Goal: Task Accomplishment & Management: Complete application form

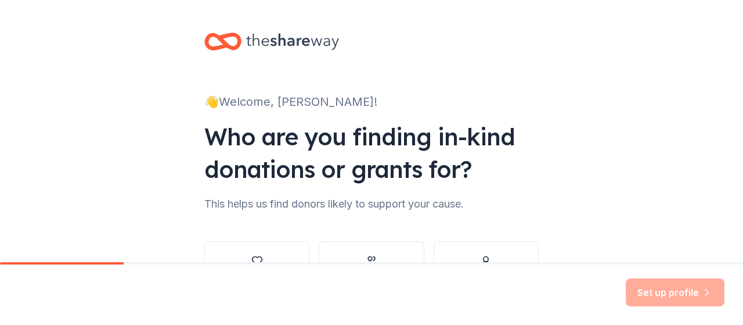
scroll to position [58, 0]
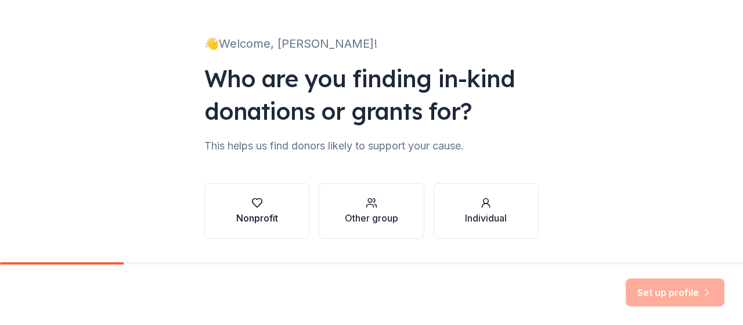
click at [267, 210] on div "Nonprofit" at bounding box center [257, 211] width 42 height 28
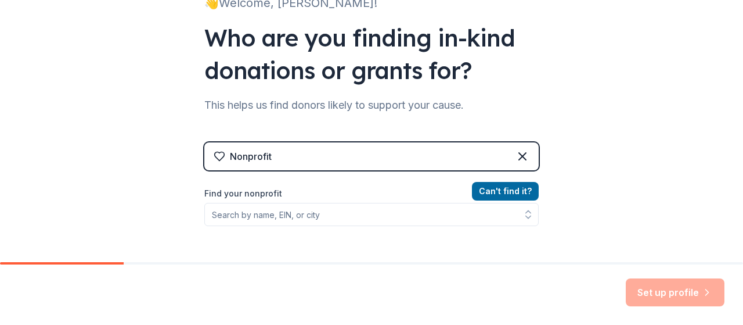
scroll to position [174, 0]
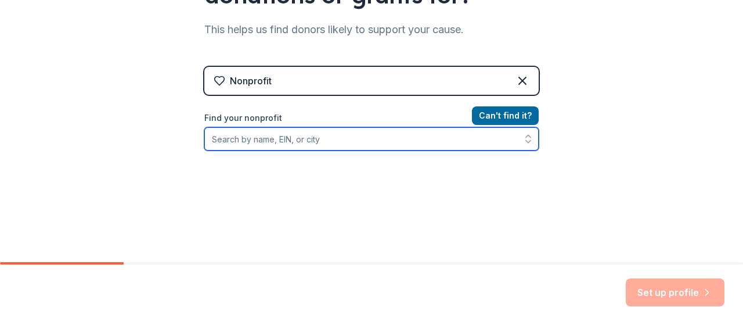
click at [266, 138] on input "Find your nonprofit" at bounding box center [371, 138] width 334 height 23
paste input "90-1508264"
type input "90-1508264"
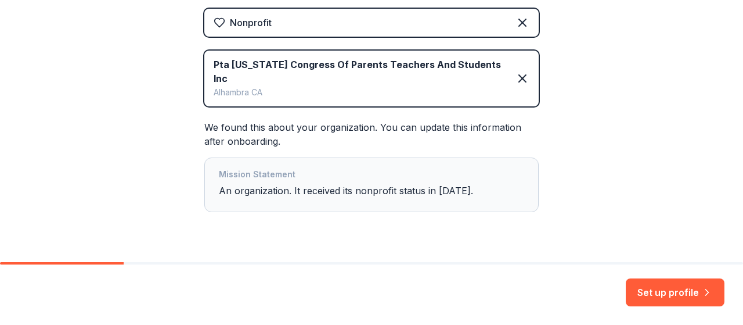
scroll to position [247, 0]
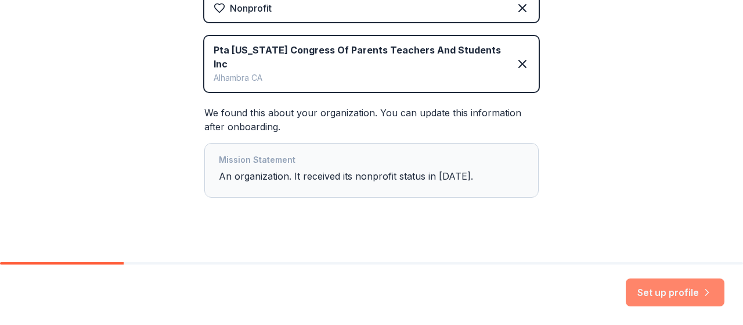
click at [653, 295] on button "Set up profile" at bounding box center [675, 292] width 99 height 28
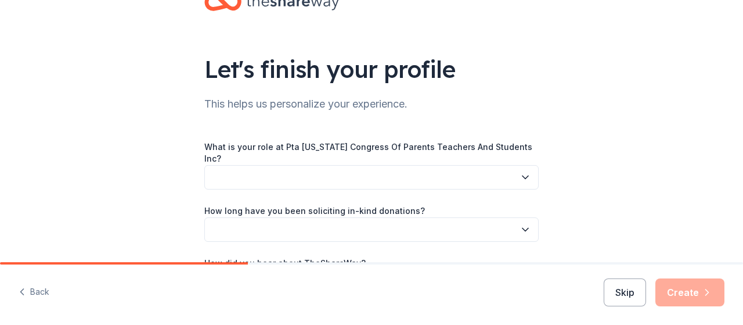
scroll to position [58, 0]
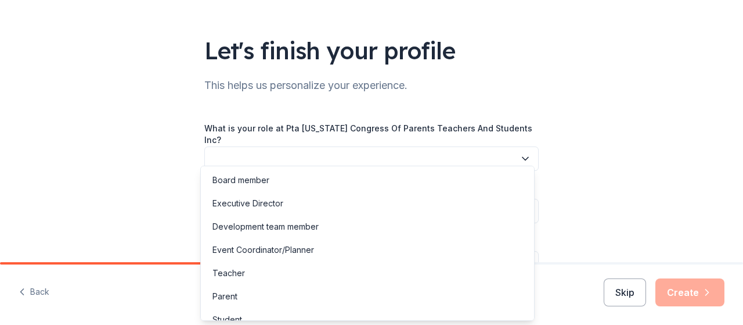
click at [302, 149] on button "button" at bounding box center [371, 158] width 334 height 24
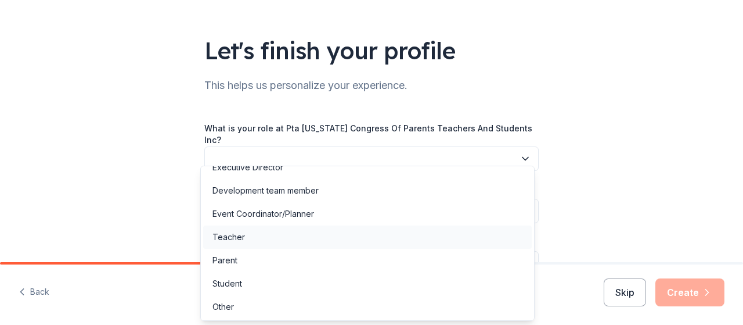
click at [274, 245] on div "Teacher" at bounding box center [367, 236] width 329 height 23
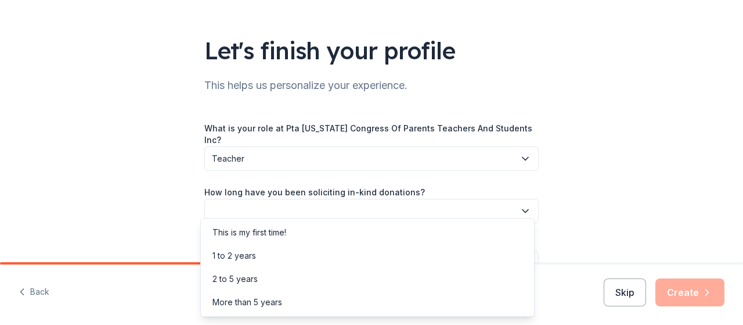
click at [258, 206] on button "button" at bounding box center [371, 211] width 334 height 24
click at [257, 230] on div "This is my first time!" at bounding box center [249, 232] width 74 height 14
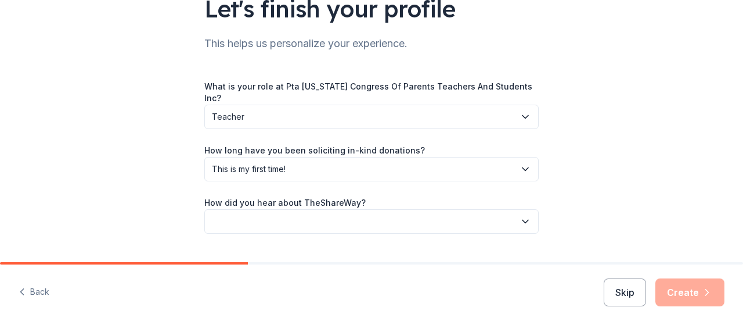
scroll to position [117, 0]
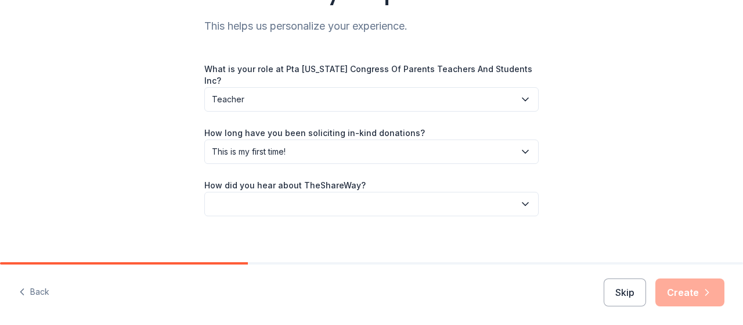
click at [224, 197] on button "button" at bounding box center [371, 204] width 334 height 24
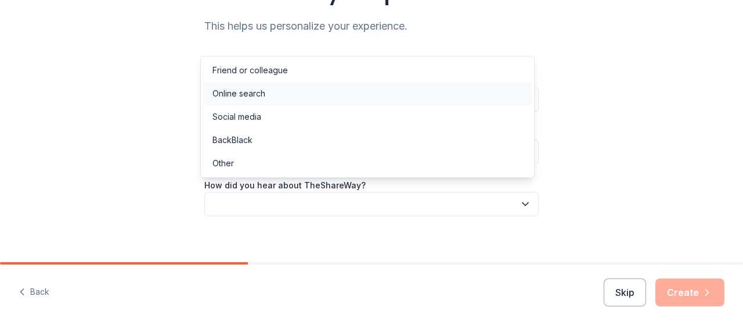
click at [261, 89] on div "Online search" at bounding box center [238, 93] width 53 height 14
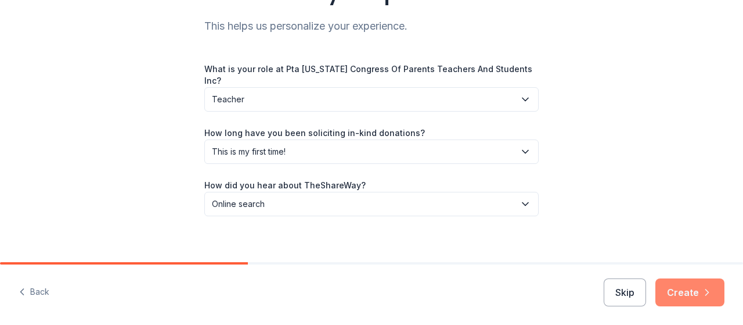
click at [676, 291] on button "Create" at bounding box center [689, 292] width 69 height 28
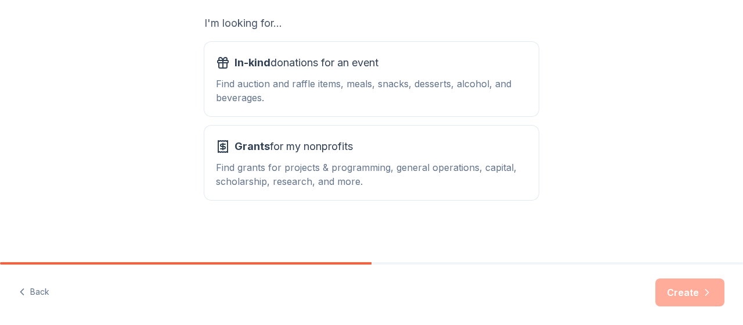
scroll to position [207, 0]
click at [236, 84] on div "Find auction and raffle items, meals, snacks, desserts, alcohol, and beverages." at bounding box center [371, 90] width 311 height 28
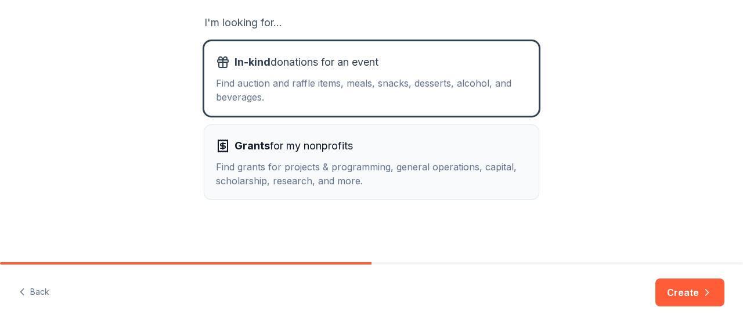
click at [250, 176] on div "Find grants for projects & programming, general operations, capital, scholarshi…" at bounding box center [371, 174] width 311 height 28
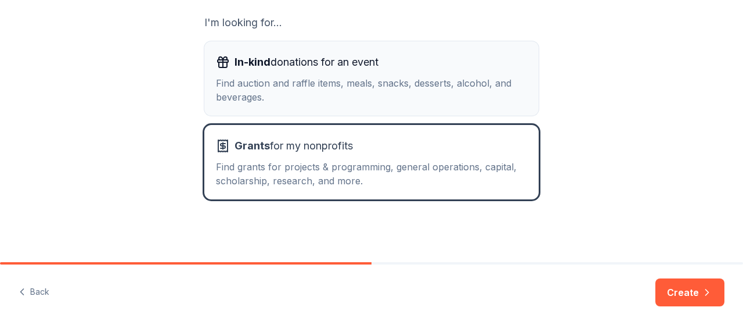
click at [304, 89] on div "Find auction and raffle items, meals, snacks, desserts, alcohol, and beverages." at bounding box center [371, 90] width 311 height 28
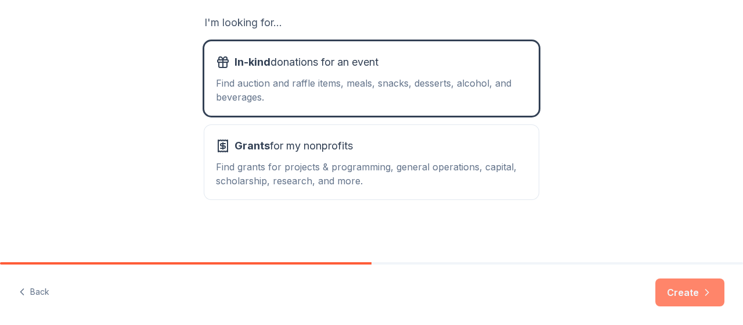
click at [690, 295] on button "Create" at bounding box center [689, 292] width 69 height 28
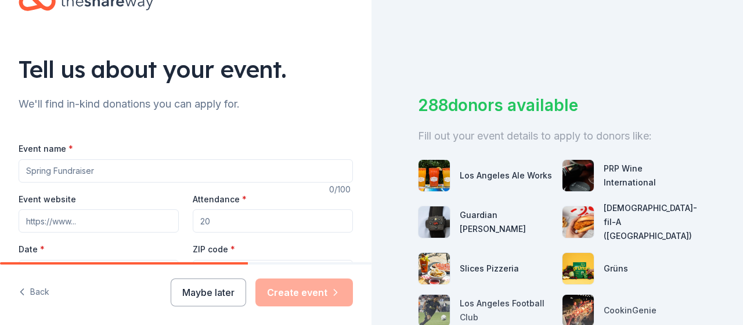
scroll to position [58, 0]
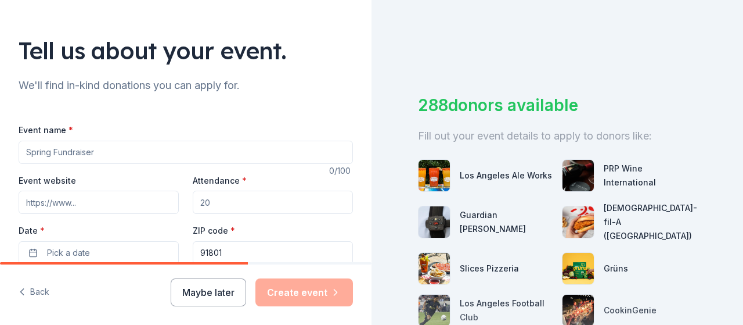
click at [71, 154] on input "Event name *" at bounding box center [186, 151] width 334 height 23
type input "[DATE]"
click at [78, 208] on input "Event website" at bounding box center [99, 201] width 160 height 23
type input "https://sites.google.com/ausd.us/garfieldpta"
click at [231, 199] on input "Attendance *" at bounding box center [273, 201] width 160 height 23
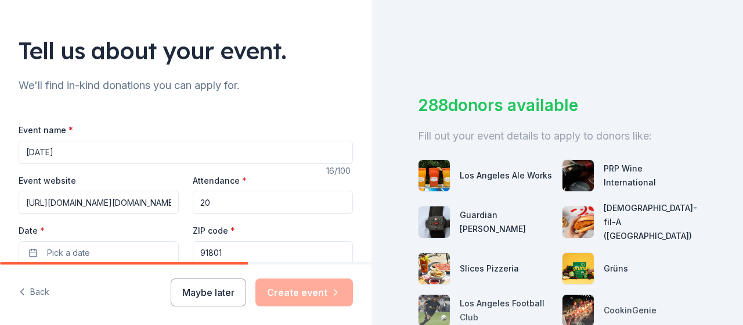
type input "2"
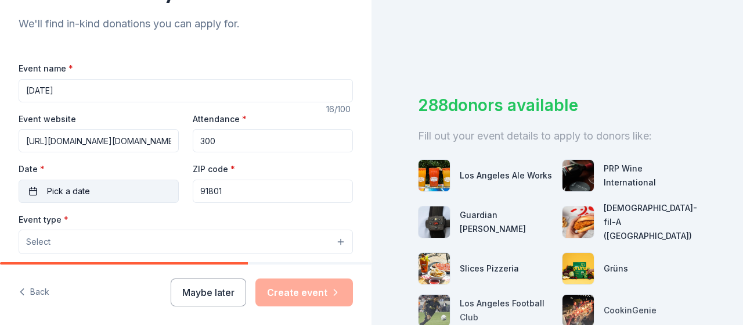
scroll to position [174, 0]
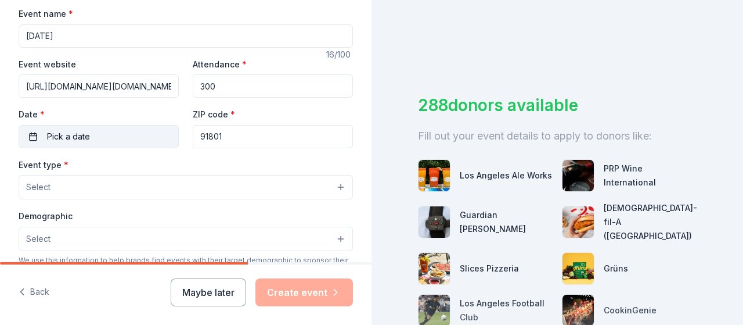
type input "300"
click at [121, 139] on button "Pick a date" at bounding box center [99, 136] width 160 height 23
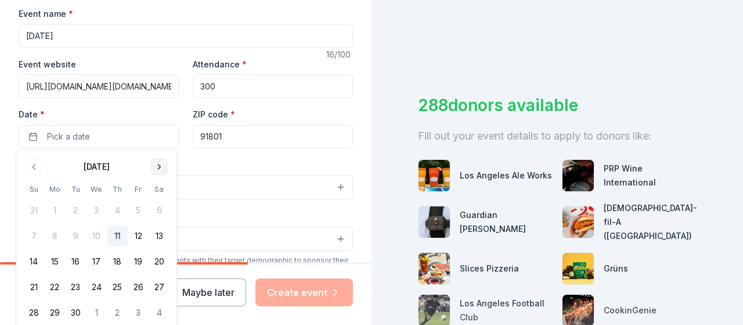
click at [163, 167] on button "Go to next month" at bounding box center [159, 166] width 16 height 16
click at [139, 289] on button "24" at bounding box center [138, 286] width 21 height 21
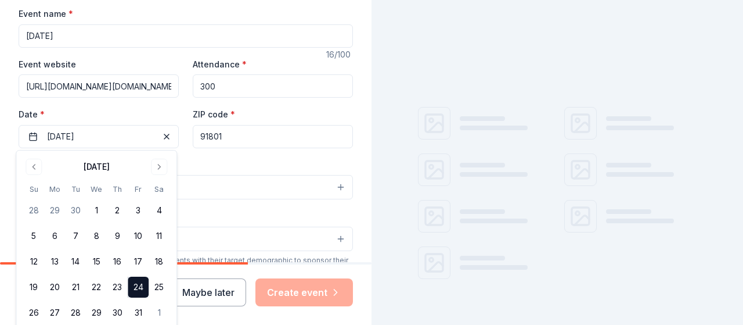
click at [225, 159] on div "Event type * Select" at bounding box center [186, 178] width 334 height 42
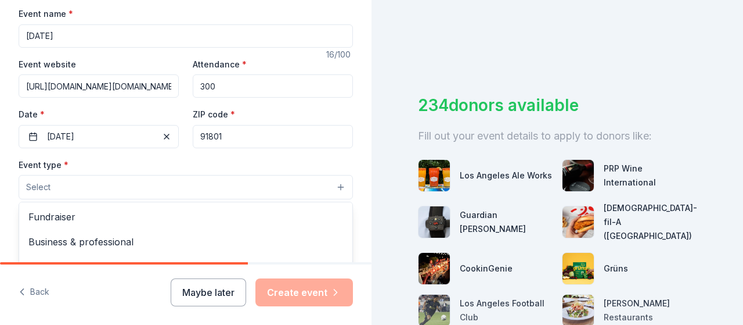
click at [158, 185] on button "Select" at bounding box center [186, 187] width 334 height 24
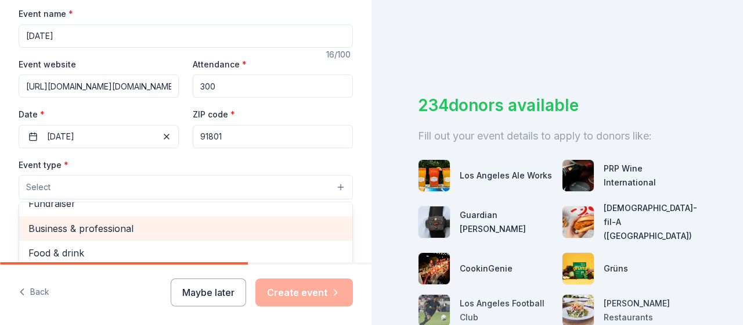
scroll to position [0, 0]
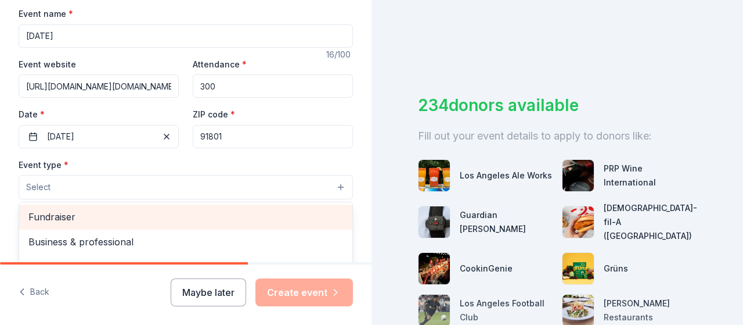
click at [115, 217] on span "Fundraiser" at bounding box center [185, 216] width 315 height 15
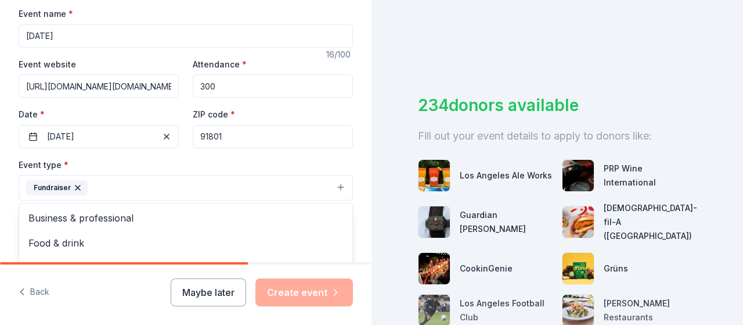
click at [2, 201] on div "Tell us about your event. We'll find in-kind donations you can apply for. Event…" at bounding box center [186, 213] width 372 height 774
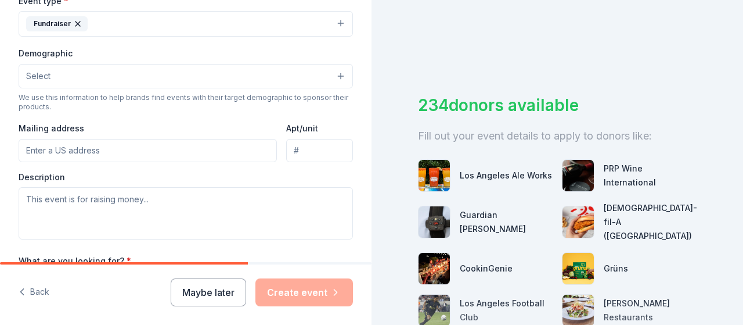
scroll to position [348, 0]
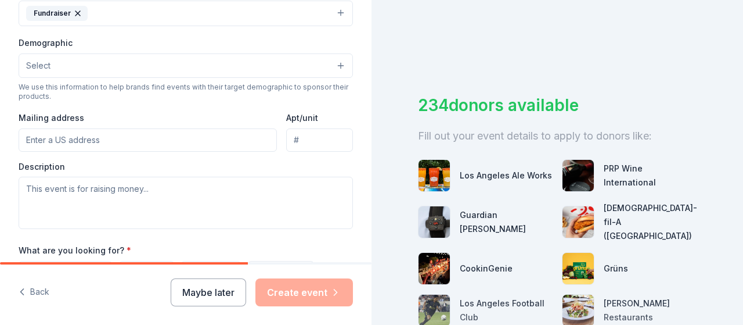
click at [96, 64] on button "Select" at bounding box center [186, 65] width 334 height 24
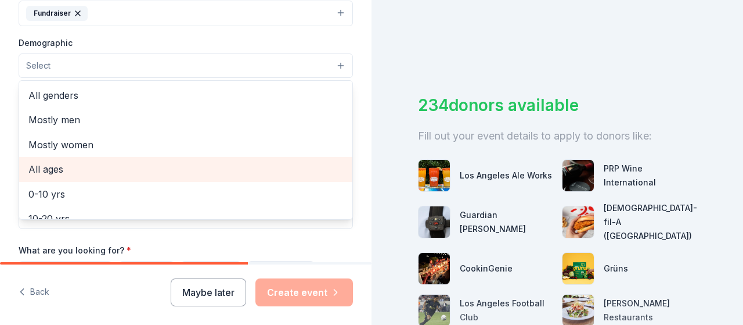
click at [50, 169] on span "All ages" at bounding box center [185, 168] width 315 height 15
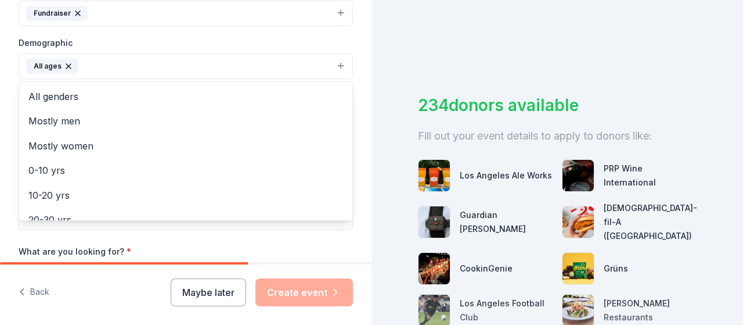
click at [5, 144] on div "Tell us about your event. We'll find in-kind donations you can apply for. Event…" at bounding box center [186, 39] width 372 height 775
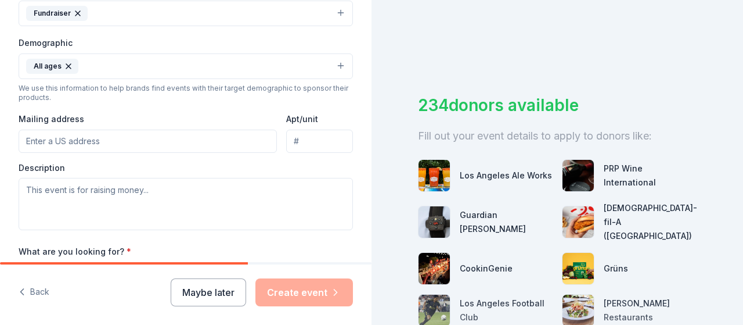
click at [58, 134] on input "Mailing address" at bounding box center [148, 140] width 258 height 23
type input "110 W. McLean st, Alhambra, CA"
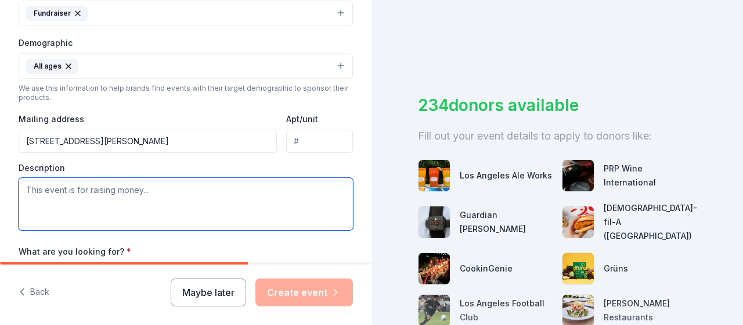
click at [98, 196] on textarea at bounding box center [186, 204] width 334 height 52
paste textarea "My name is Amy Walsh, and I’m reaching out on behalf of the Garfield Elementary…"
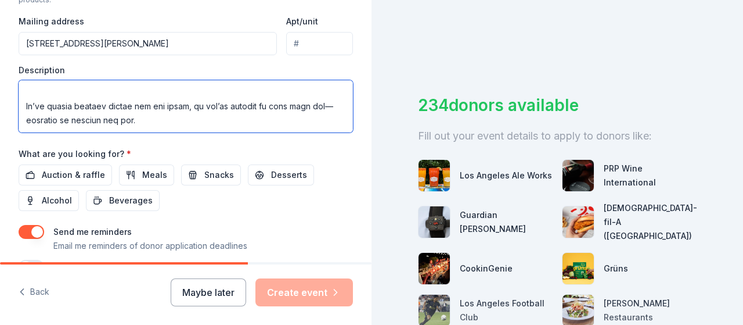
scroll to position [464, 0]
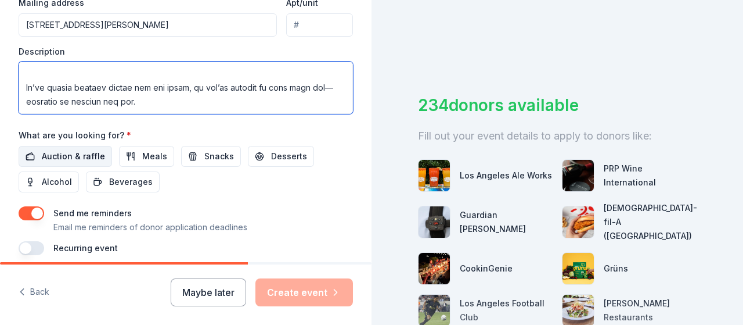
type textarea "My name is Amy Walsh, and I’m reaching out on behalf of the Garfield Elementary…"
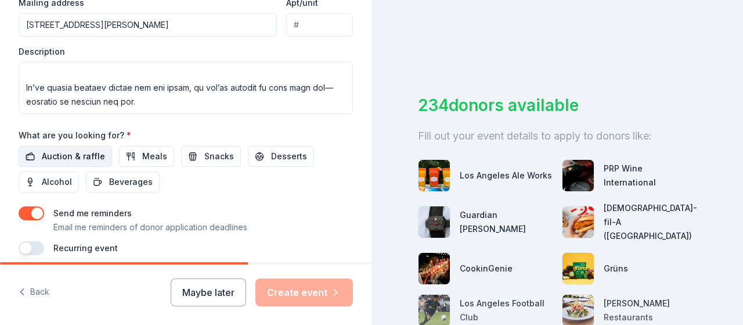
click at [56, 154] on span "Auction & raffle" at bounding box center [73, 156] width 63 height 14
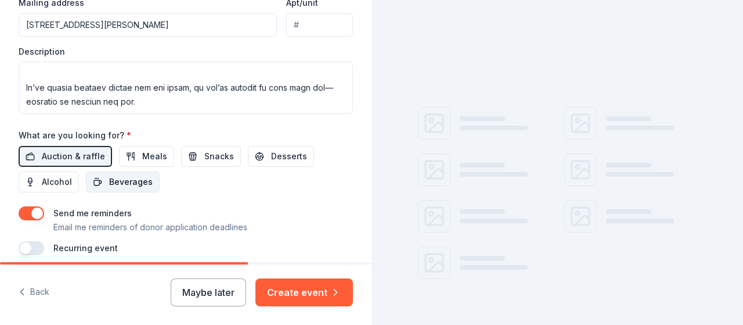
click at [121, 179] on span "Beverages" at bounding box center [131, 182] width 44 height 14
click at [142, 150] on span "Meals" at bounding box center [154, 156] width 25 height 14
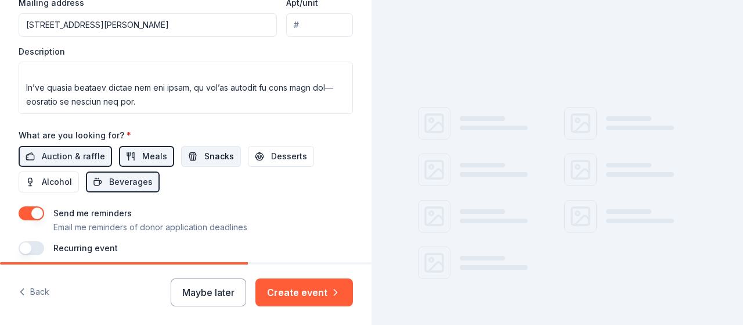
click at [204, 149] on span "Snacks" at bounding box center [219, 156] width 30 height 14
click at [284, 149] on span "Desserts" at bounding box center [289, 156] width 36 height 14
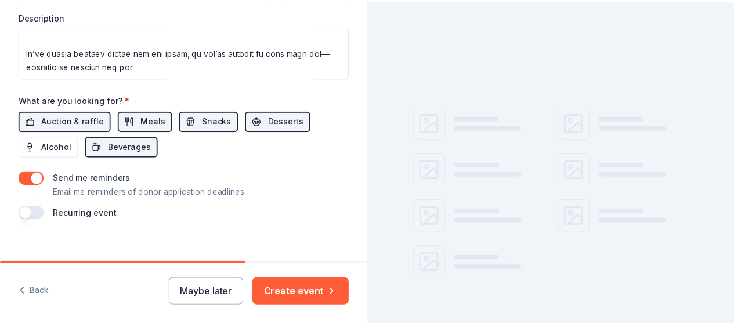
scroll to position [510, 0]
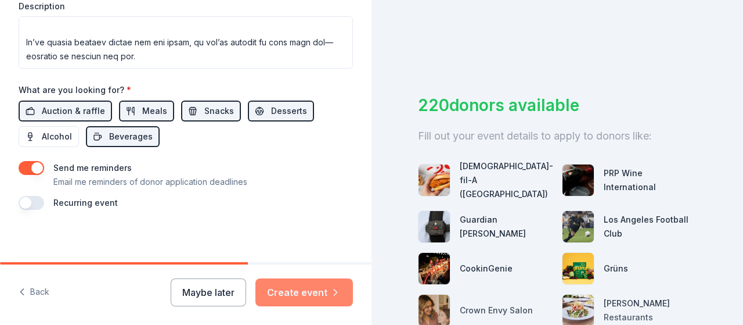
click at [287, 291] on button "Create event" at bounding box center [304, 292] width 98 height 28
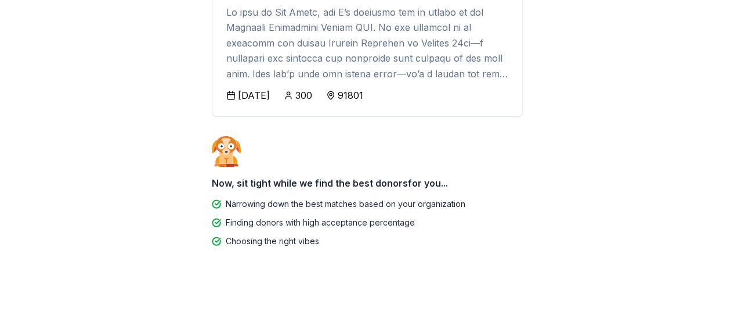
scroll to position [174, 0]
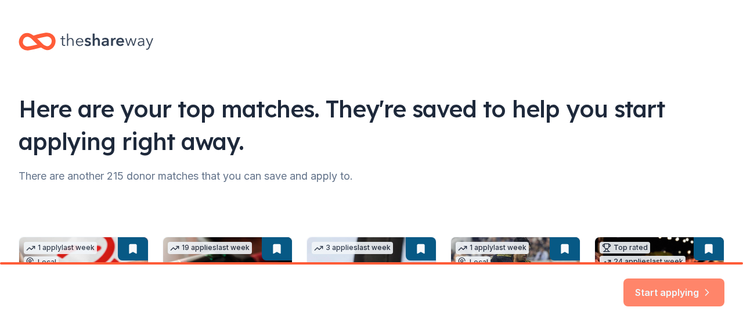
click at [678, 284] on button "Start applying" at bounding box center [673, 289] width 101 height 28
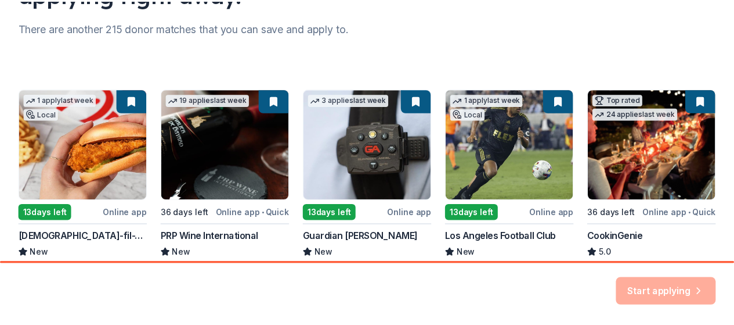
scroll to position [174, 0]
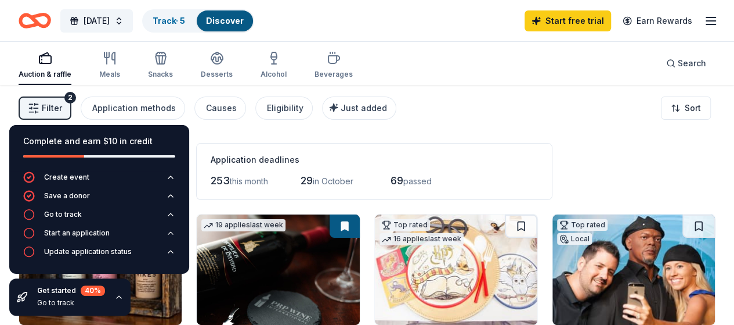
click at [395, 152] on div "Application deadlines 253 this month 29 in October 69 passed" at bounding box center [374, 171] width 356 height 57
click at [120, 294] on icon "button" at bounding box center [118, 296] width 9 height 9
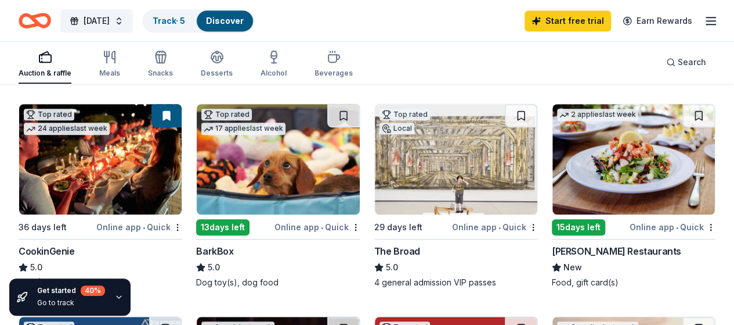
scroll to position [348, 0]
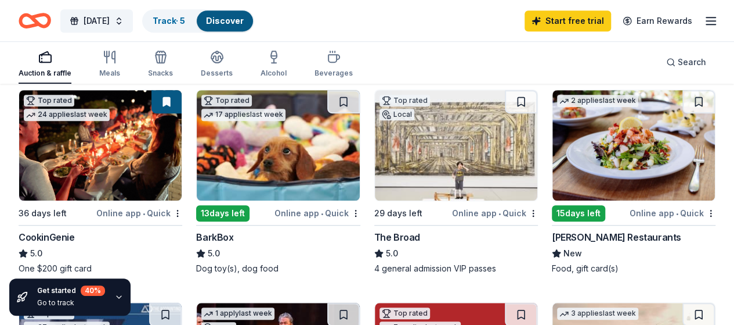
click at [553, 174] on img at bounding box center [634, 145] width 163 height 110
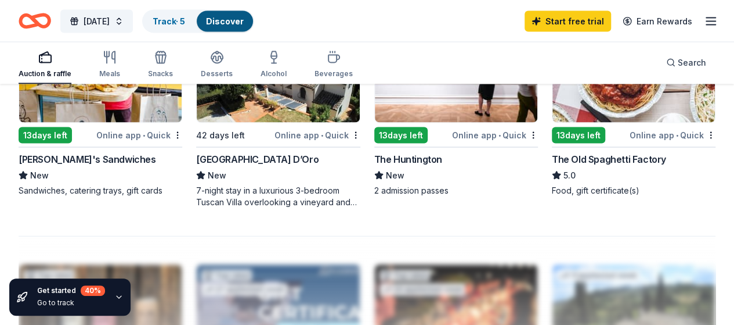
scroll to position [1103, 0]
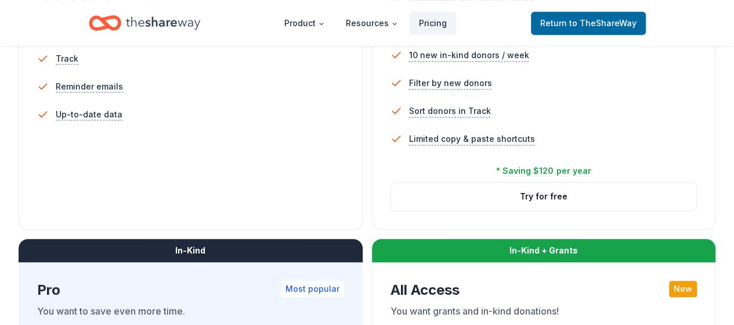
scroll to position [464, 0]
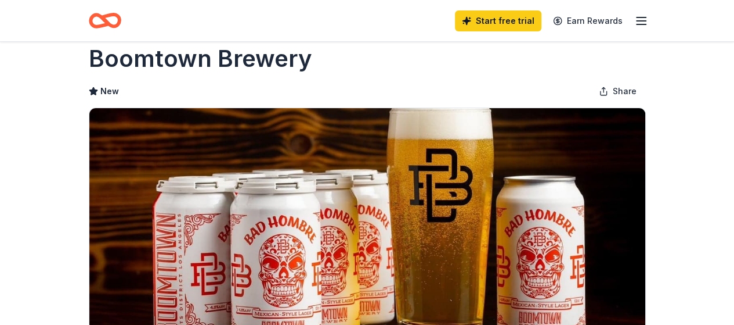
scroll to position [174, 0]
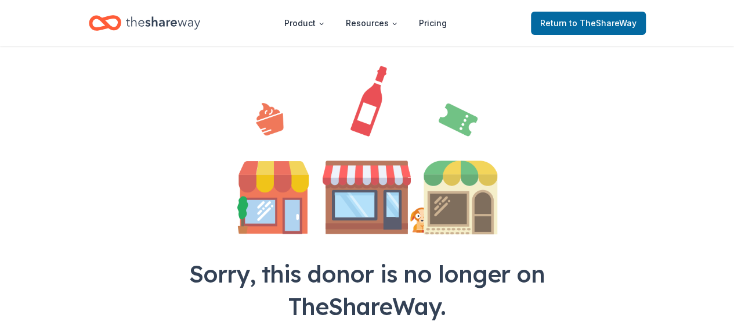
scroll to position [235, 0]
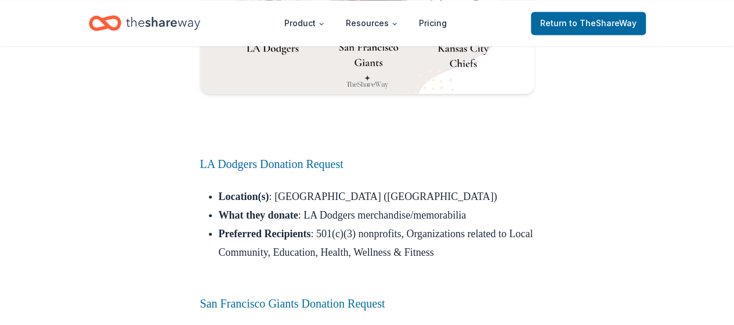
scroll to position [12020, 0]
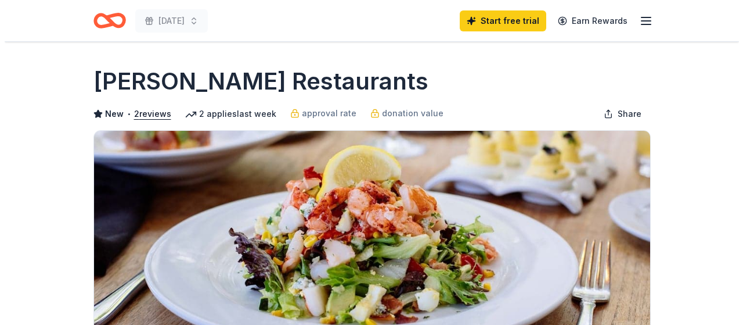
scroll to position [232, 0]
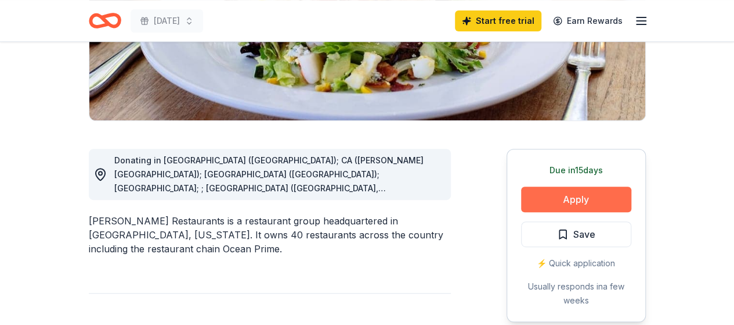
click at [585, 199] on button "Apply" at bounding box center [576, 199] width 110 height 26
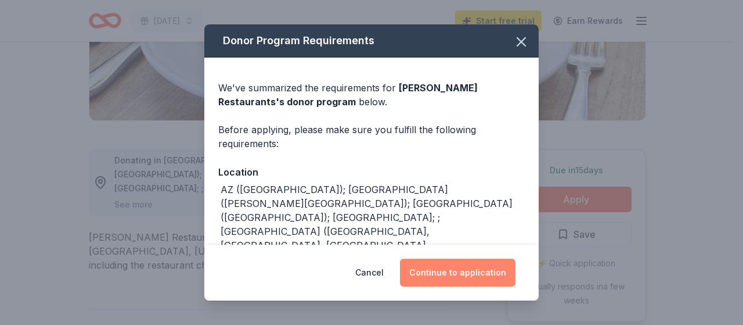
click at [446, 271] on button "Continue to application" at bounding box center [458, 272] width 116 height 28
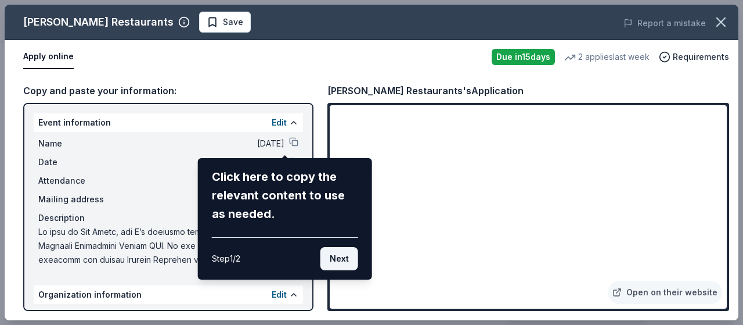
click at [338, 259] on button "Next" at bounding box center [339, 258] width 38 height 23
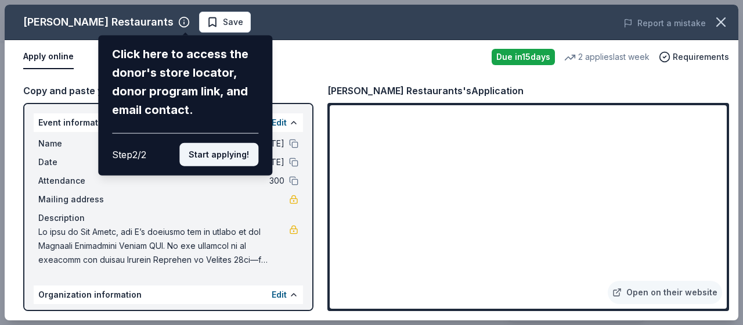
click at [219, 154] on button "Start applying!" at bounding box center [218, 154] width 79 height 23
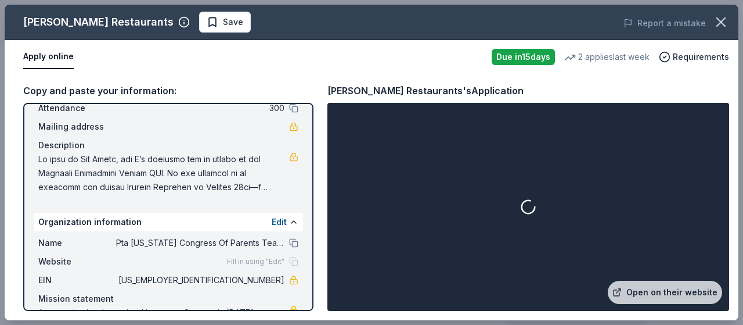
scroll to position [96, 0]
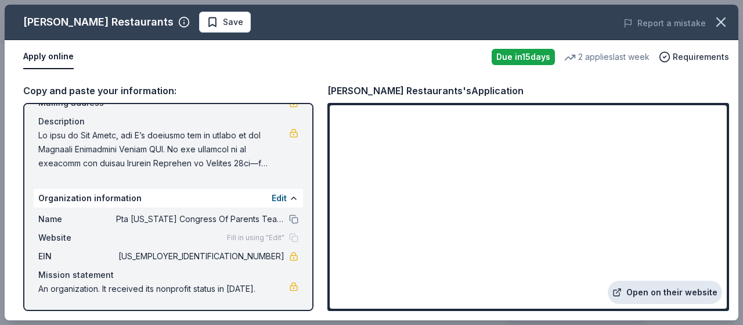
click at [685, 290] on link "Open on their website" at bounding box center [665, 291] width 114 height 23
click at [312, 86] on div "Copy and paste your information:" at bounding box center [168, 90] width 290 height 15
click at [289, 219] on button at bounding box center [293, 218] width 9 height 9
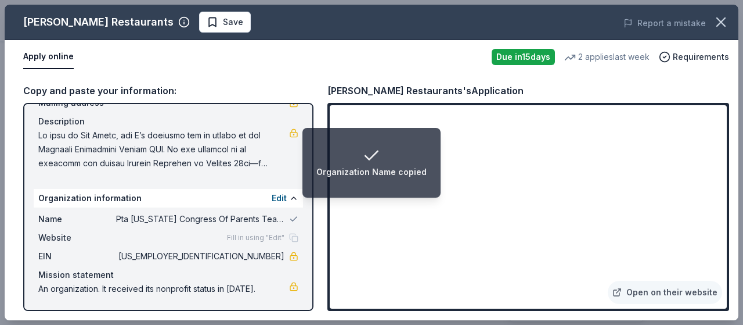
drag, startPoint x: 284, startPoint y: 219, endPoint x: 290, endPoint y: 230, distance: 12.7
drag, startPoint x: 290, startPoint y: 230, endPoint x: 284, endPoint y: 237, distance: 8.3
click at [284, 237] on div "Fill in using "Edit"" at bounding box center [262, 237] width 71 height 9
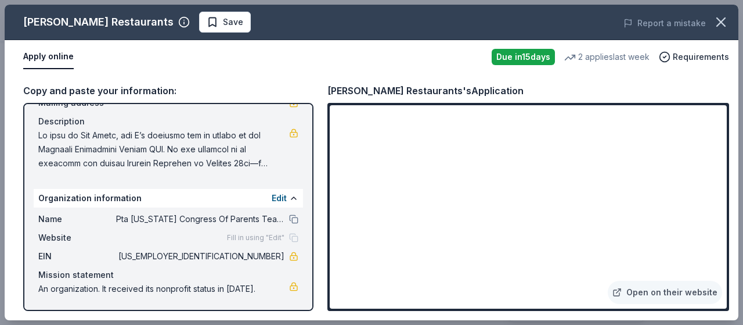
click at [297, 162] on div "Event information Edit Name Harvest Festival Date 10/24/25 Attendance 300 Maili…" at bounding box center [168, 207] width 290 height 208
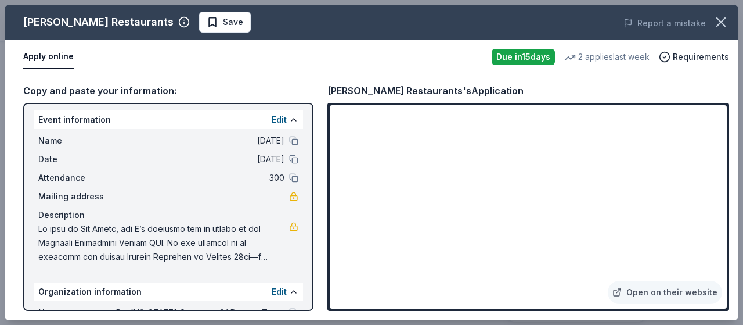
scroll to position [0, 0]
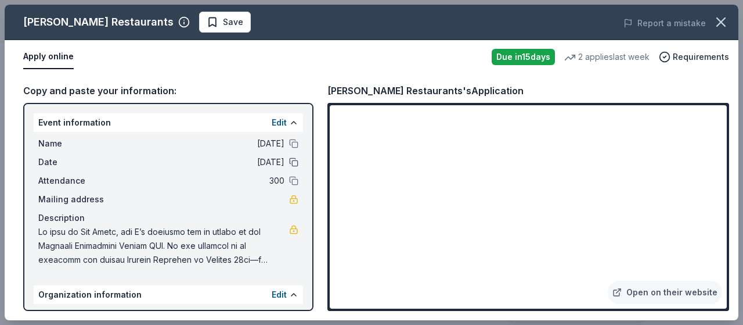
click at [289, 161] on button at bounding box center [293, 161] width 9 height 9
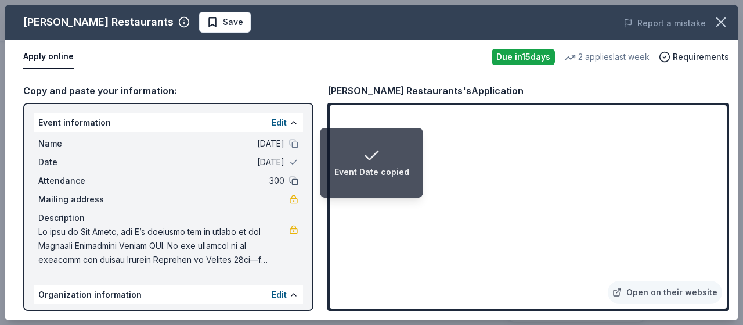
click at [289, 178] on button at bounding box center [293, 180] width 9 height 9
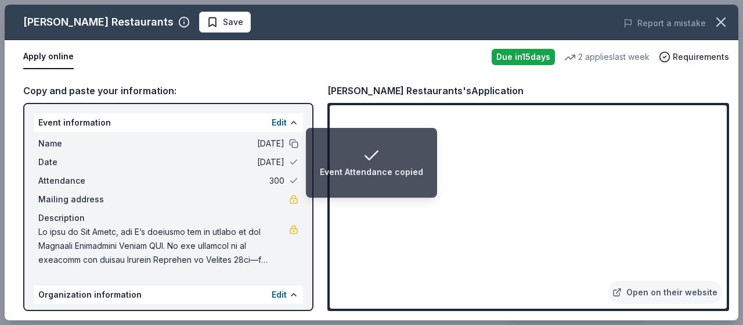
click at [289, 145] on button at bounding box center [293, 143] width 9 height 9
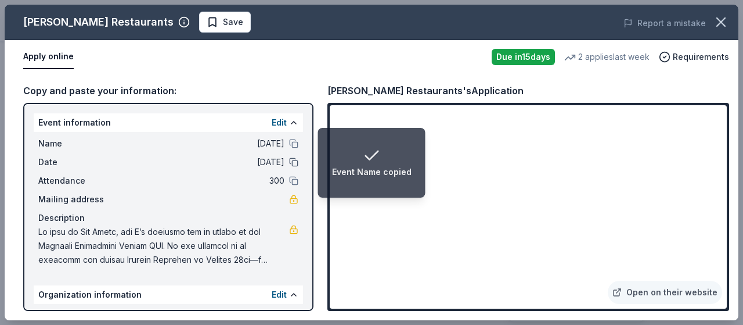
click at [289, 163] on button at bounding box center [293, 161] width 9 height 9
click at [264, 74] on div "Copy and paste your information: Event information Edit Name Harvest Festival D…" at bounding box center [372, 197] width 734 height 246
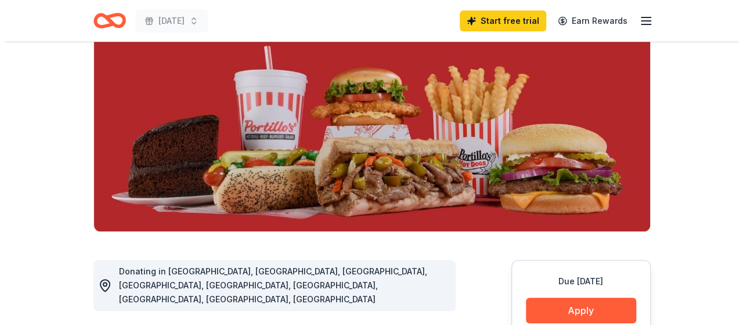
scroll to position [232, 0]
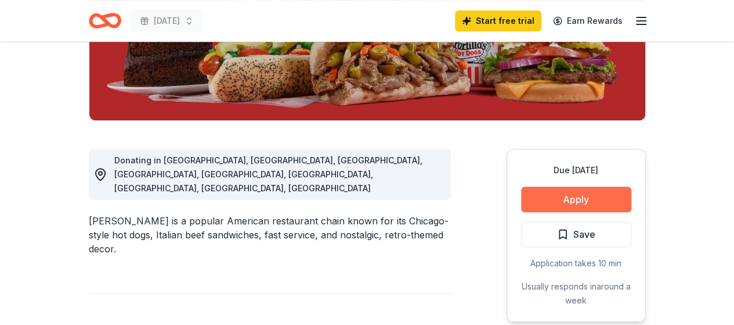
click at [554, 199] on button "Apply" at bounding box center [576, 199] width 110 height 26
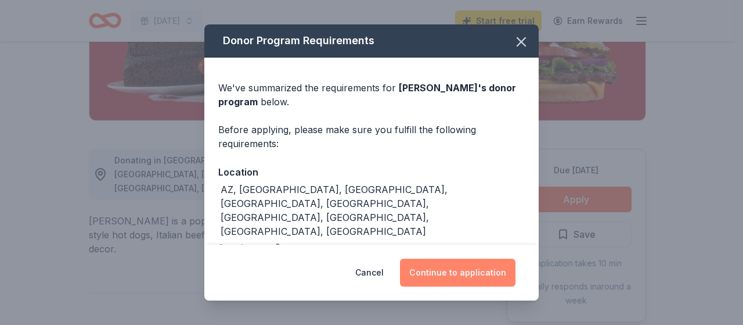
click at [426, 276] on button "Continue to application" at bounding box center [458, 272] width 116 height 28
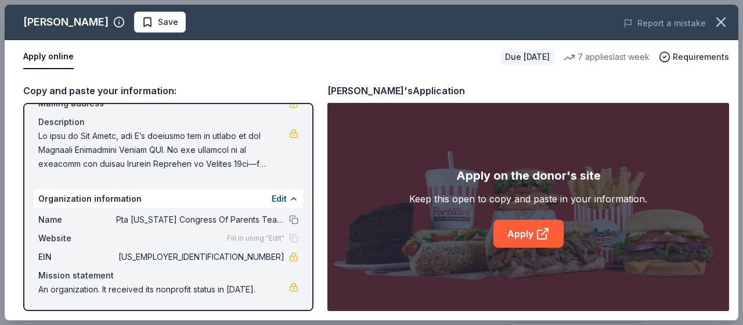
scroll to position [96, 0]
click at [528, 232] on link "Apply" at bounding box center [528, 233] width 70 height 28
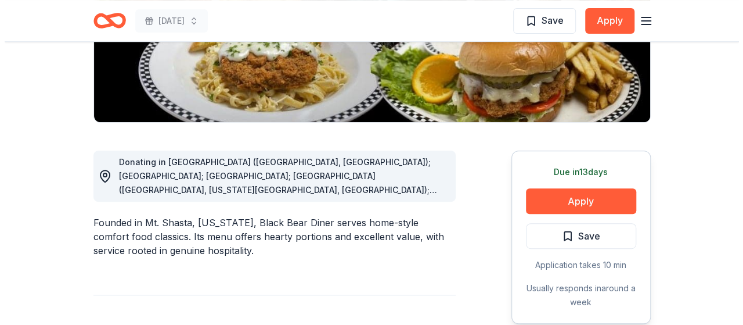
scroll to position [232, 0]
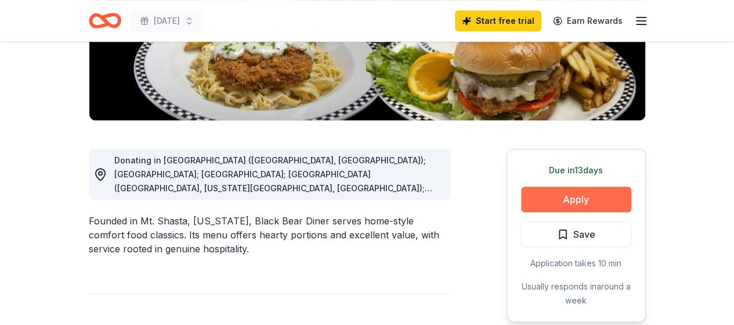
click at [606, 201] on button "Apply" at bounding box center [576, 199] width 110 height 26
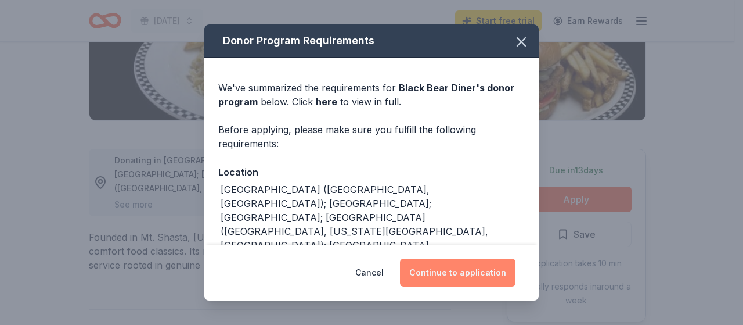
click at [425, 273] on button "Continue to application" at bounding box center [458, 272] width 116 height 28
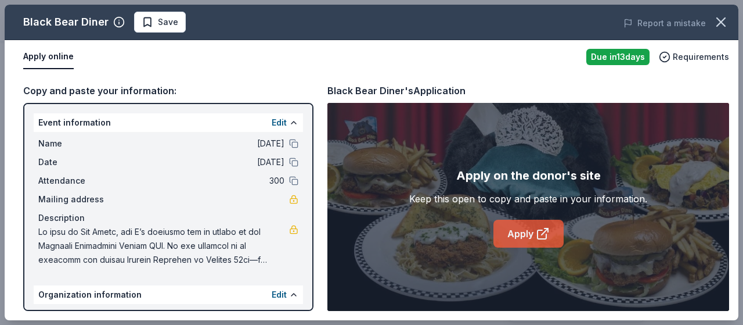
click at [524, 228] on link "Apply" at bounding box center [528, 233] width 70 height 28
click at [523, 236] on link "Apply" at bounding box center [528, 233] width 70 height 28
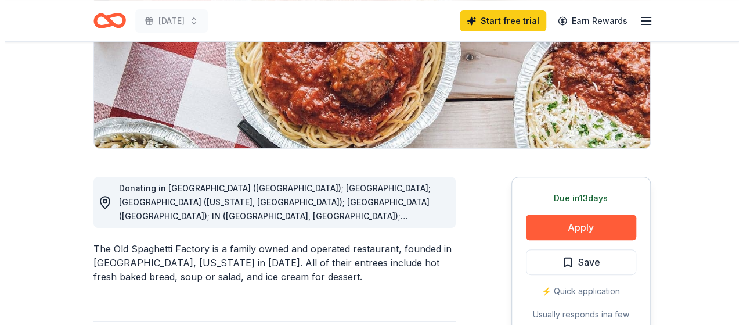
scroll to position [232, 0]
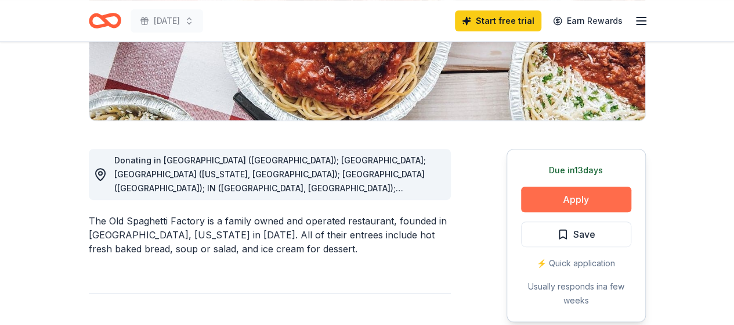
click at [555, 199] on button "Apply" at bounding box center [576, 199] width 110 height 26
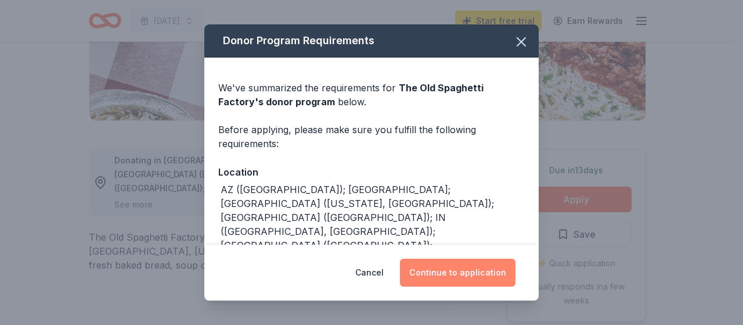
click at [428, 269] on button "Continue to application" at bounding box center [458, 272] width 116 height 28
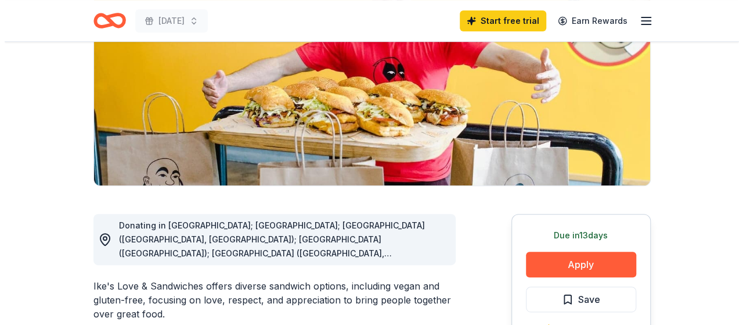
scroll to position [290, 0]
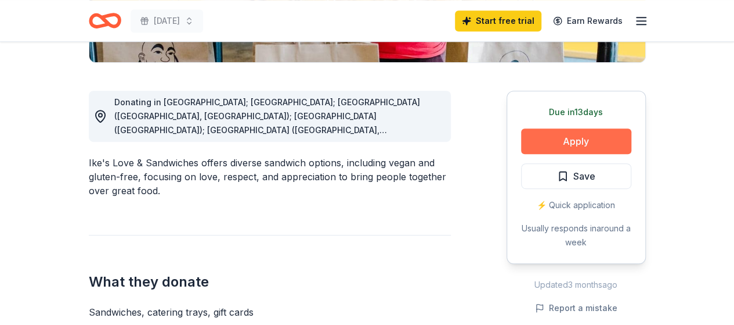
click at [555, 138] on button "Apply" at bounding box center [576, 141] width 110 height 26
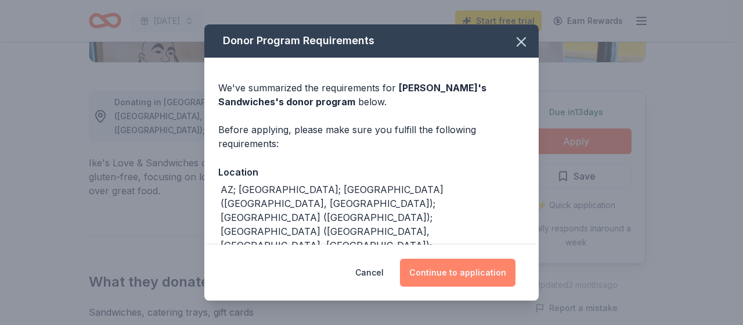
click at [449, 270] on button "Continue to application" at bounding box center [458, 272] width 116 height 28
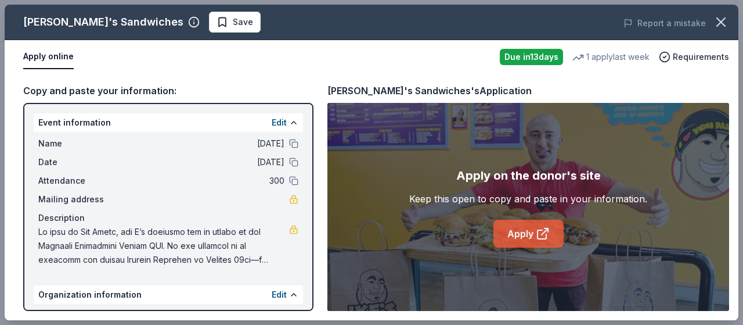
click at [507, 234] on link "Apply" at bounding box center [528, 233] width 70 height 28
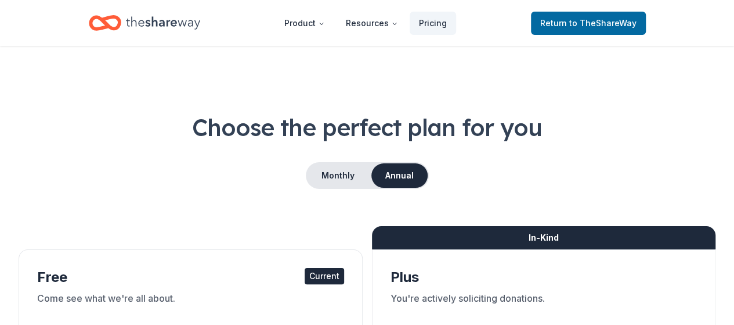
click at [139, 25] on icon "Home" at bounding box center [163, 22] width 74 height 13
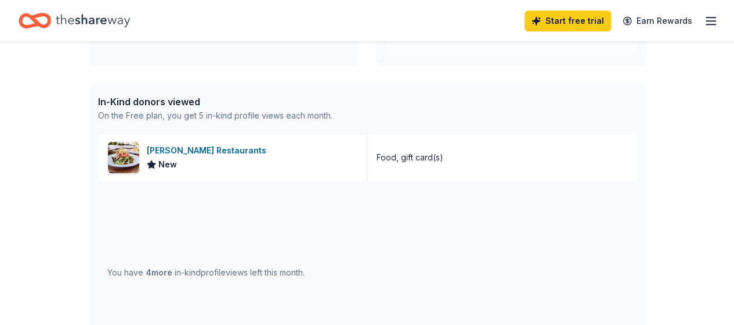
scroll to position [290, 0]
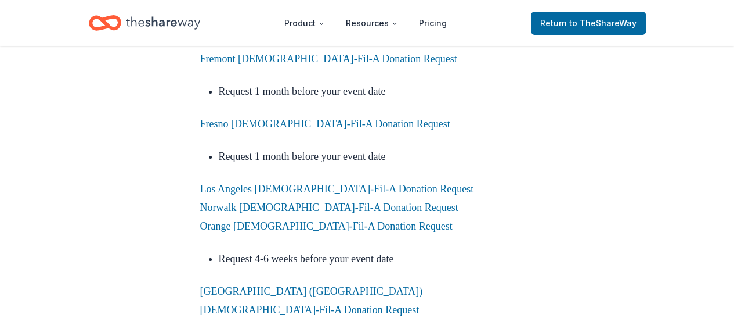
scroll to position [2032, 0]
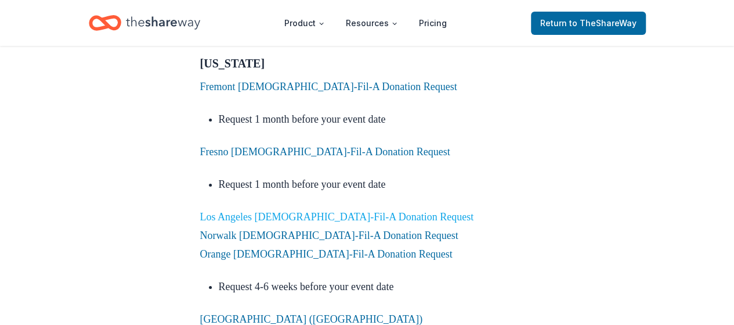
click at [319, 211] on link "Los Angeles [DEMOGRAPHIC_DATA]-Fil-A Donation Request" at bounding box center [337, 217] width 274 height 12
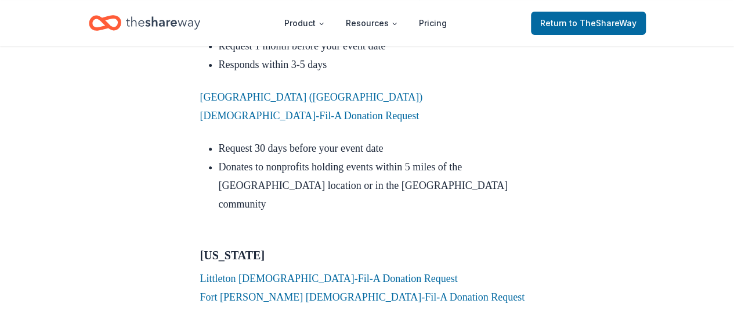
scroll to position [2380, 0]
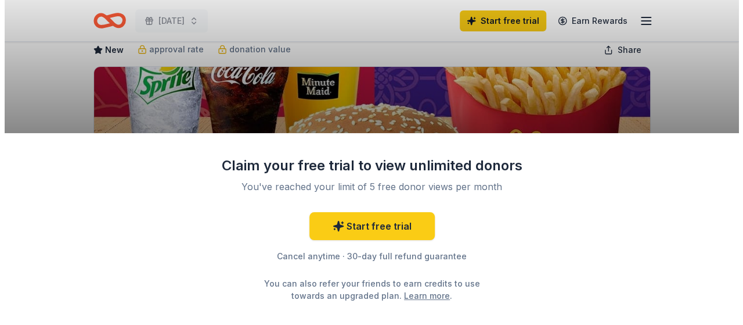
scroll to position [174, 0]
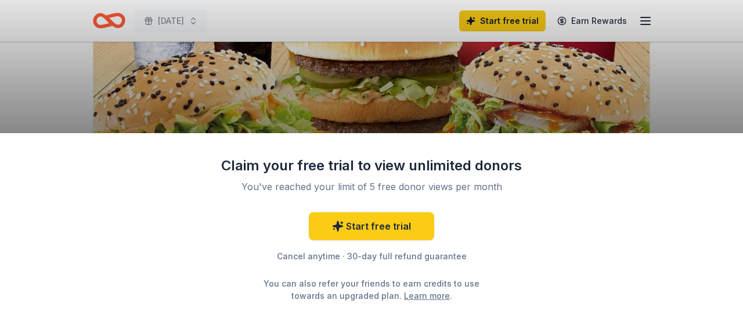
drag, startPoint x: 698, startPoint y: 100, endPoint x: 687, endPoint y: 106, distance: 13.0
click at [699, 100] on div "Claim your free trial to view unlimited donors You've reached your limit of 5 f…" at bounding box center [371, 162] width 743 height 325
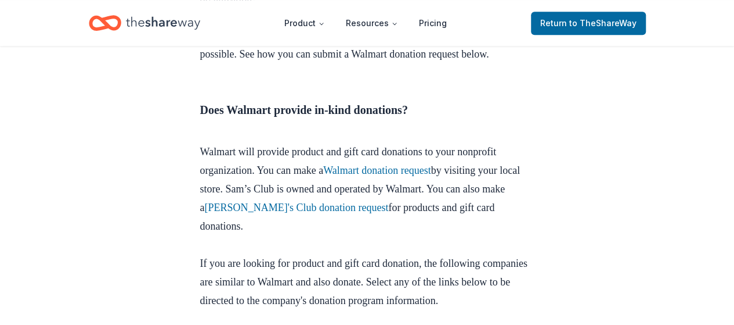
scroll to position [522, 0]
